Goal: Information Seeking & Learning: Learn about a topic

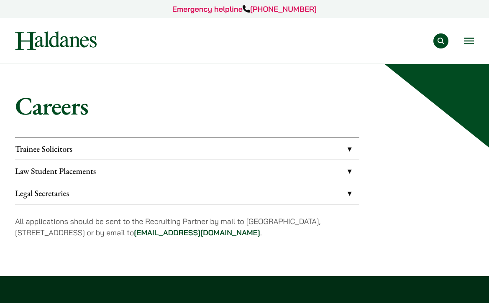
click at [464, 38] on button "Open menu" at bounding box center [469, 41] width 10 height 7
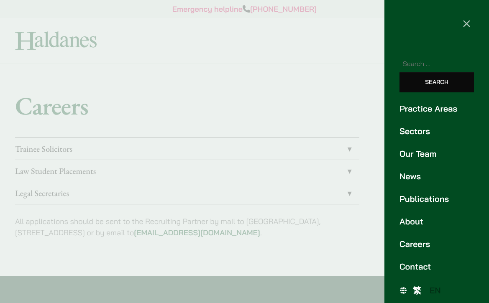
click at [402, 148] on link "Our Team" at bounding box center [436, 154] width 74 height 13
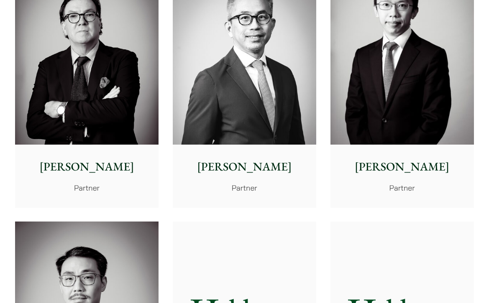
scroll to position [1018, 0]
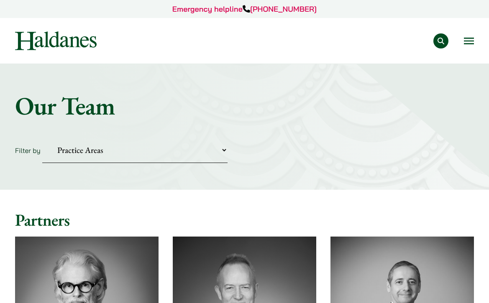
scroll to position [0, 0]
click at [464, 38] on button "Open menu" at bounding box center [469, 41] width 10 height 7
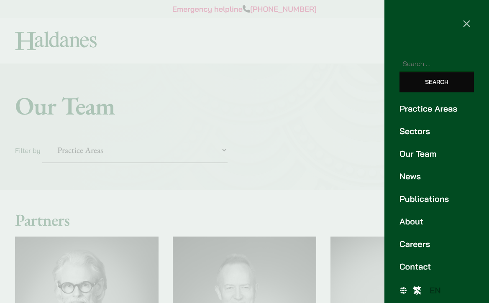
click at [425, 102] on link "Practice Areas" at bounding box center [436, 108] width 74 height 13
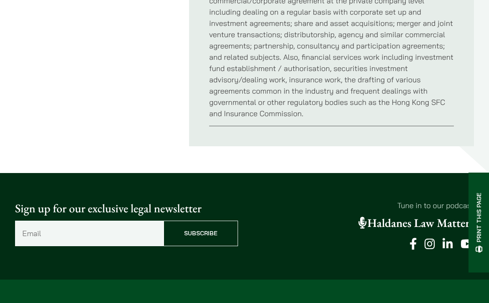
scroll to position [517, 0]
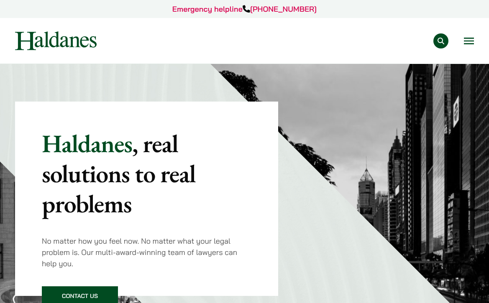
scroll to position [380, 0]
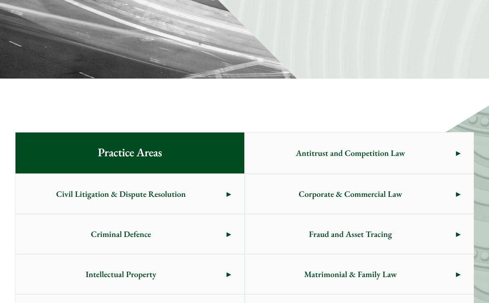
click at [331, 133] on span "Antitrust and Competition Law" at bounding box center [350, 152] width 211 height 39
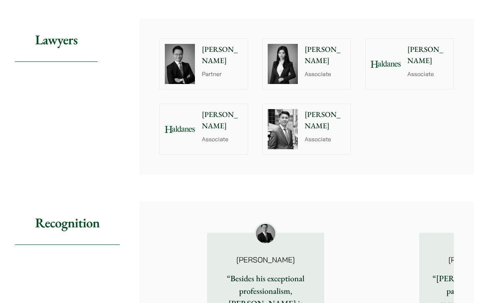
scroll to position [905, 0]
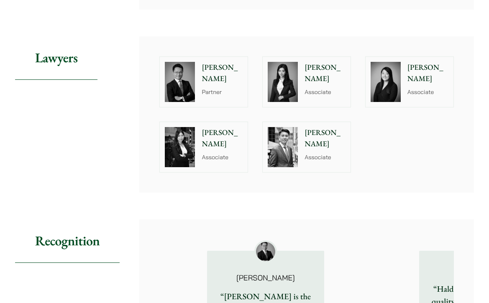
scroll to position [884, 0]
